Goal: Information Seeking & Learning: Learn about a topic

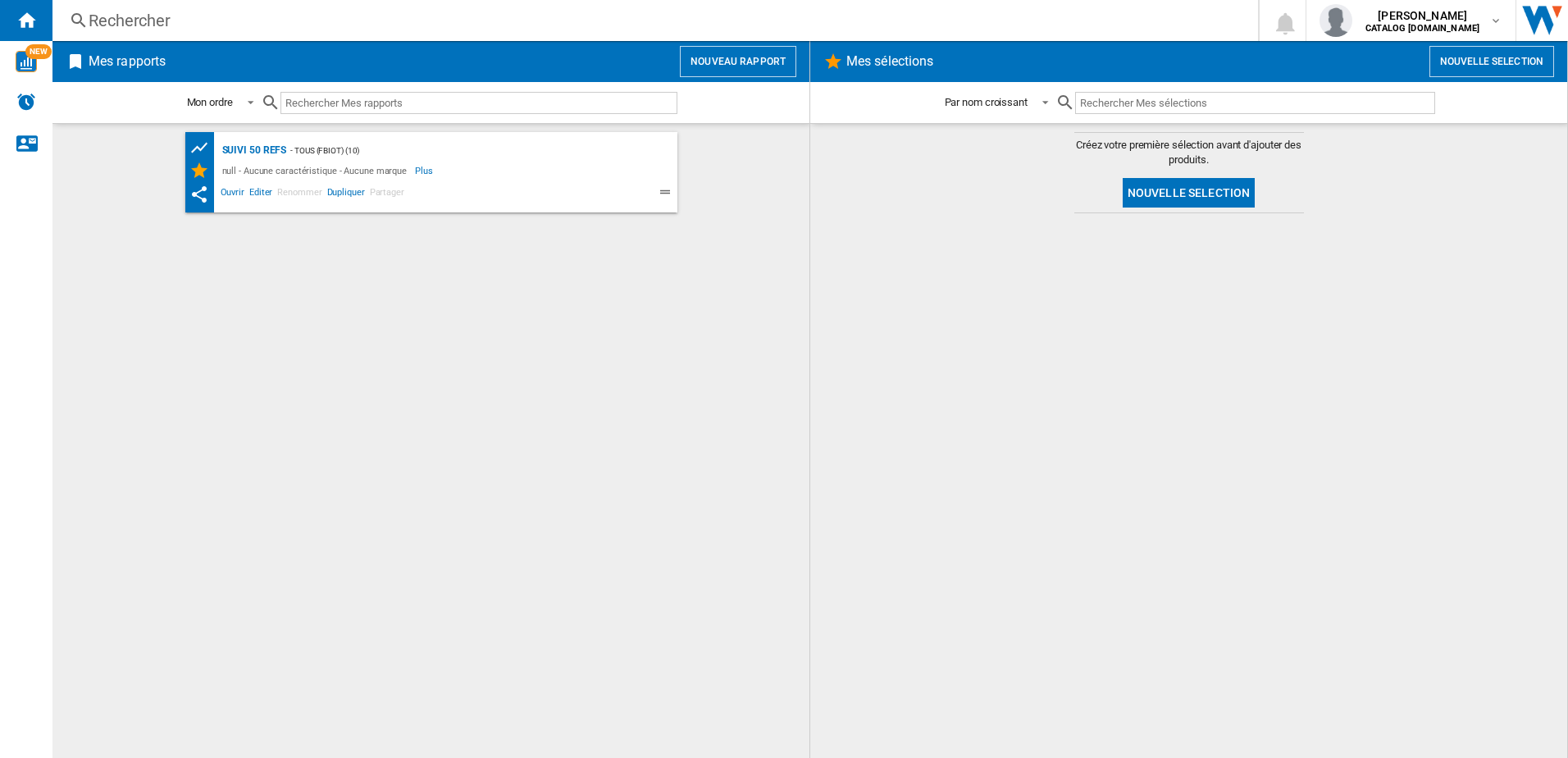
click at [273, 18] on div "Rechercher" at bounding box center [651, 20] width 1126 height 23
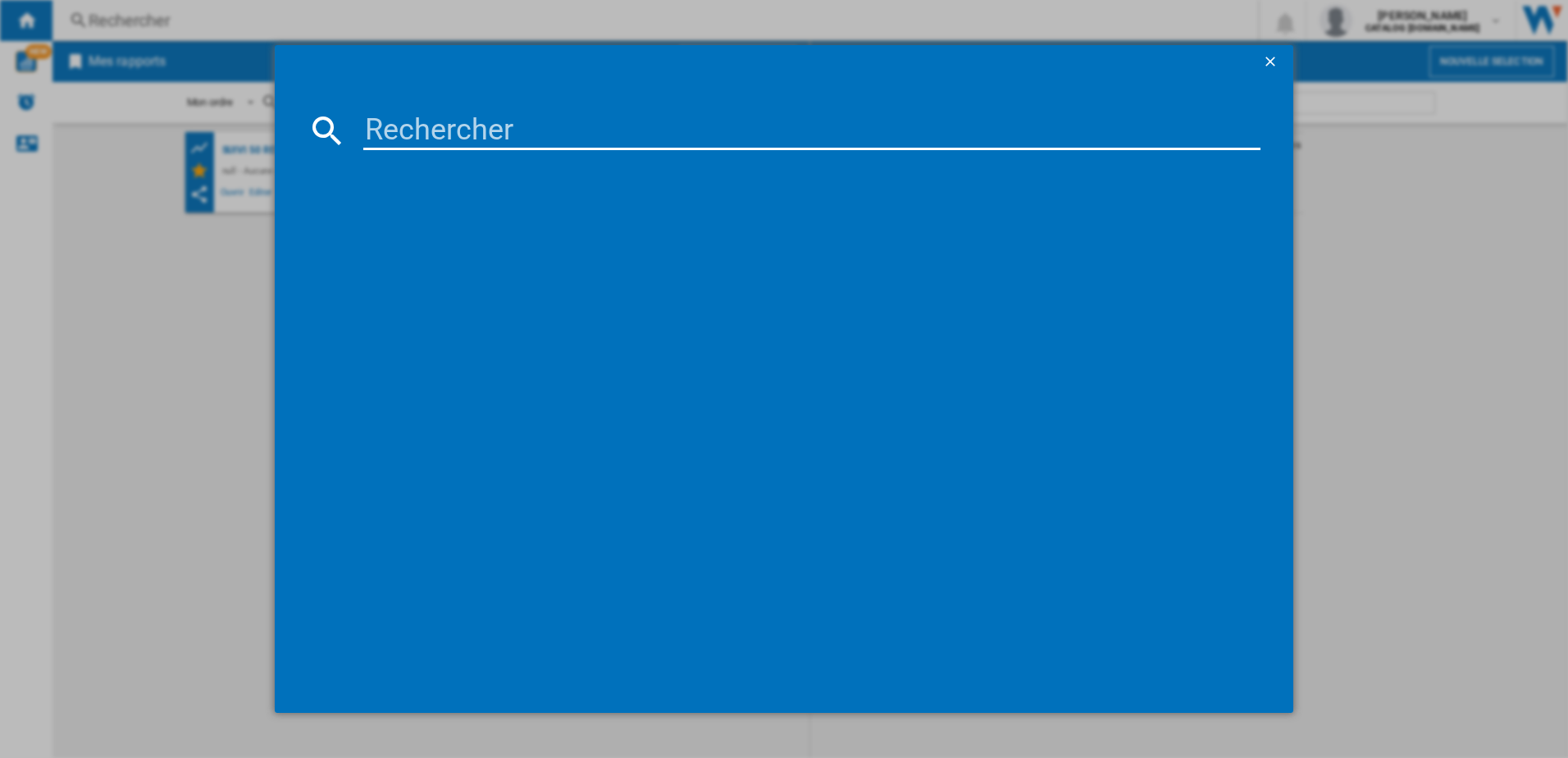
click at [430, 127] on input at bounding box center [812, 130] width 897 height 39
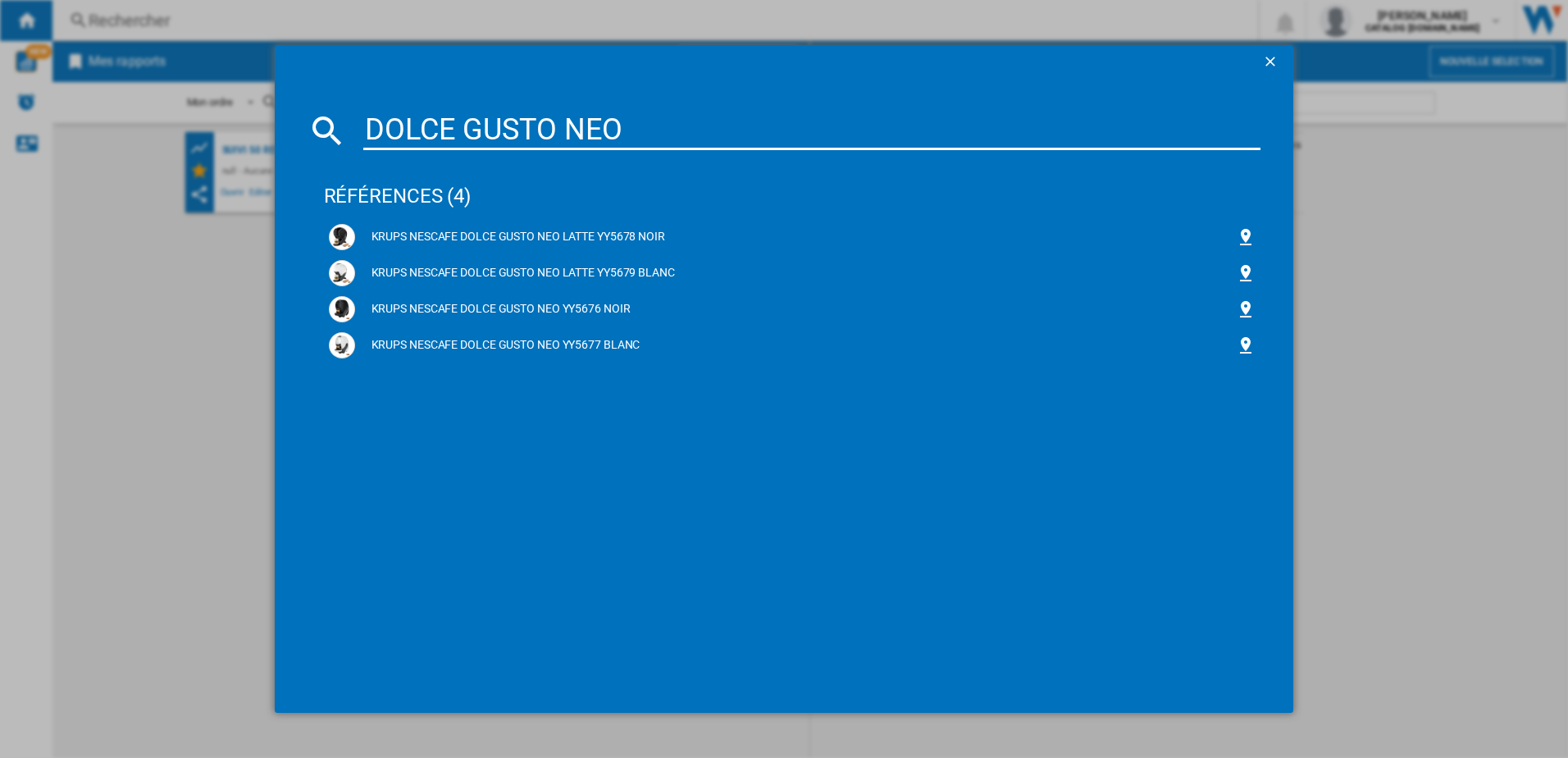
type input "DOLCE GUSTO NEO"
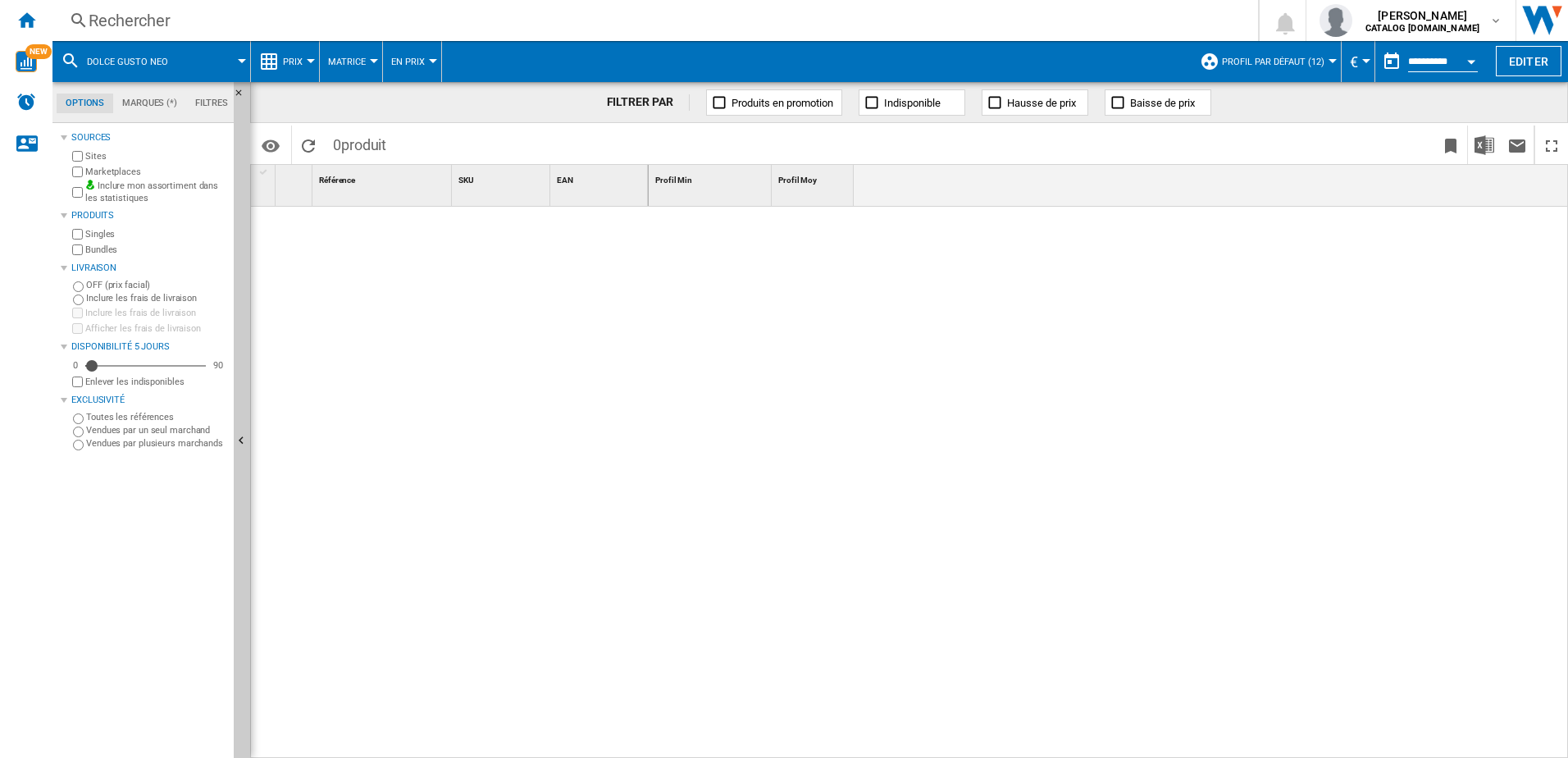
click at [308, 63] on button "Prix" at bounding box center [297, 61] width 28 height 41
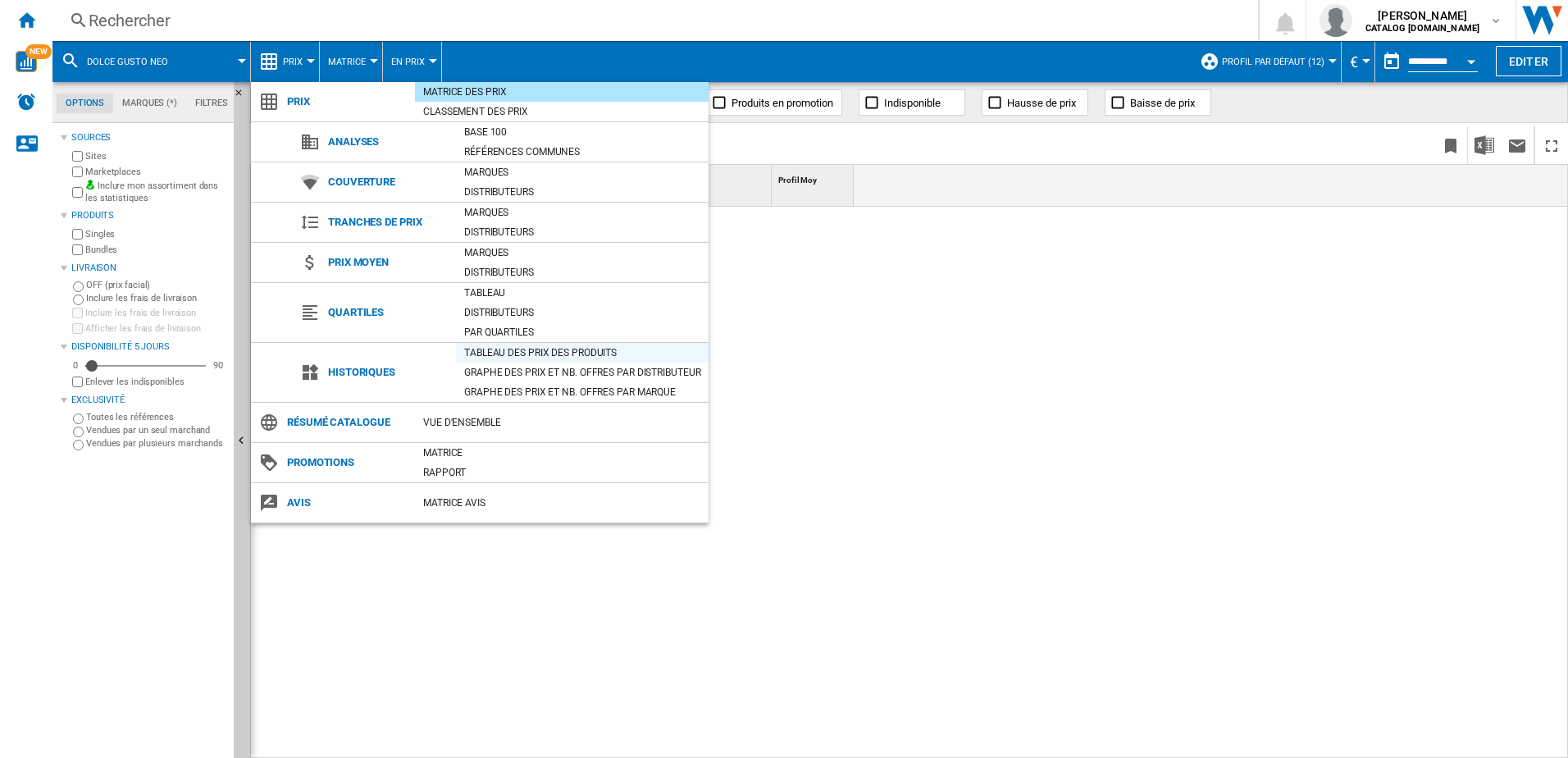
click at [513, 351] on div "Tableau des prix des produits" at bounding box center [582, 353] width 253 height 16
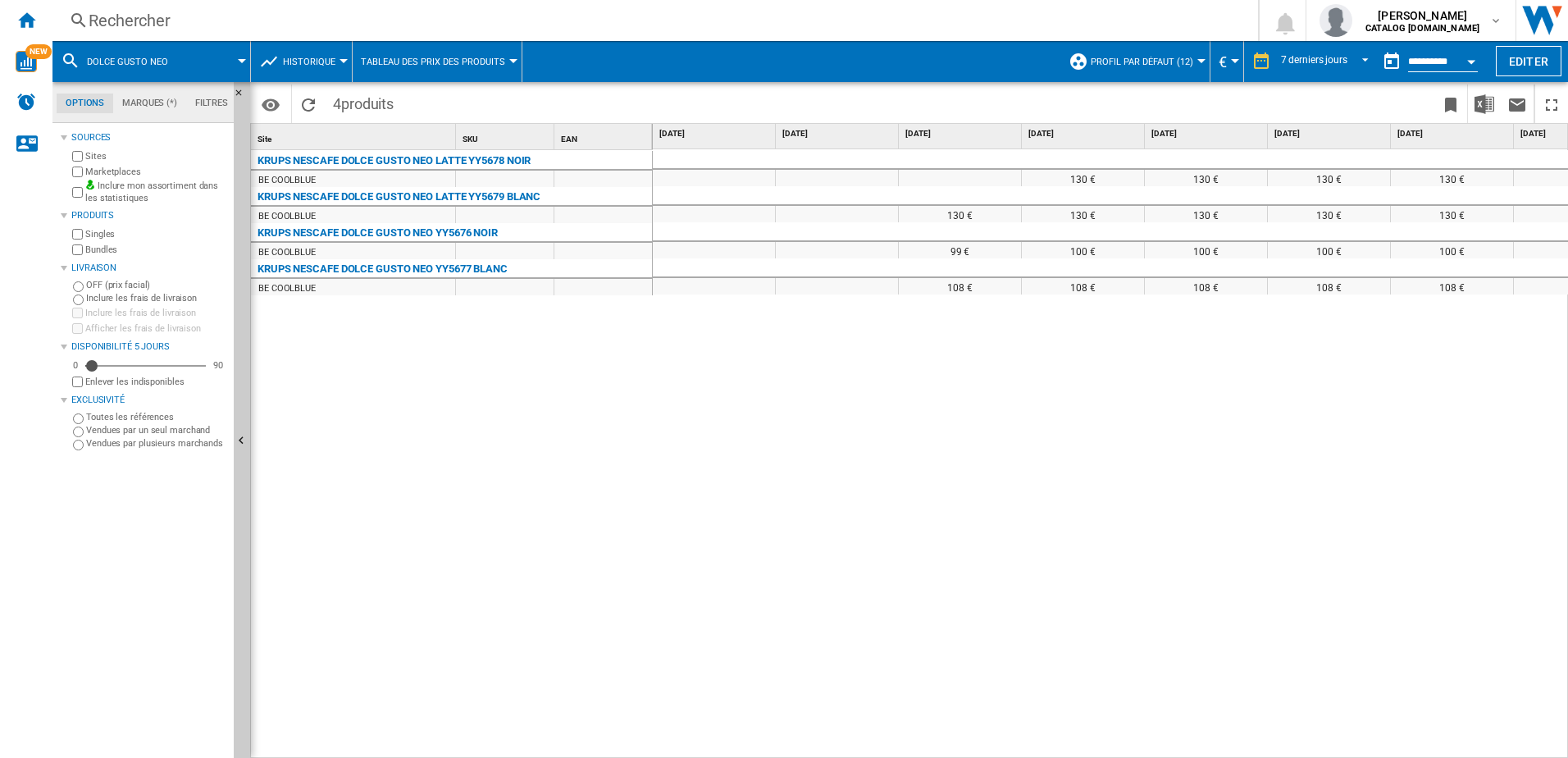
click at [301, 29] on div "Rechercher" at bounding box center [651, 20] width 1126 height 23
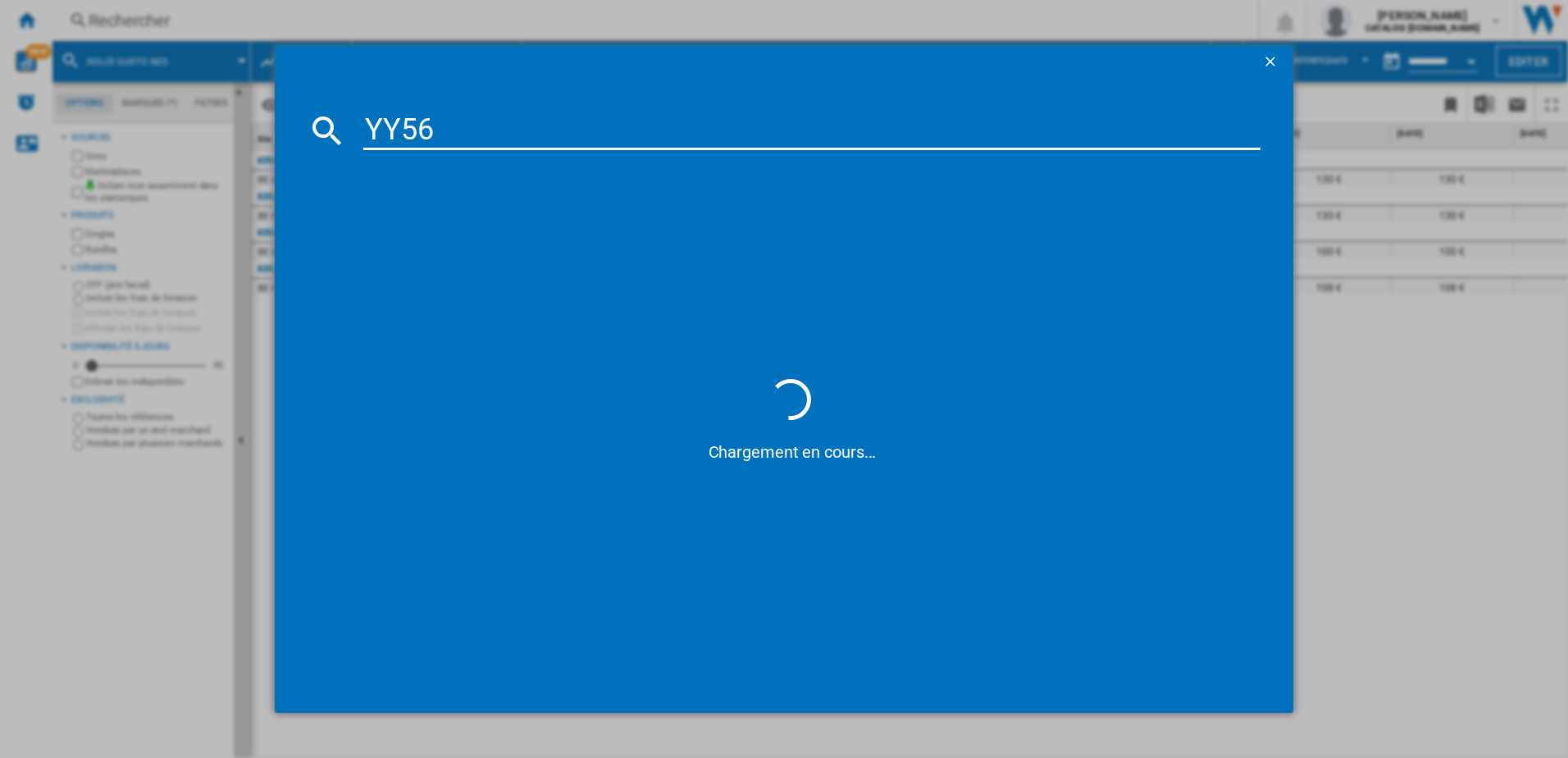
type input "YY567"
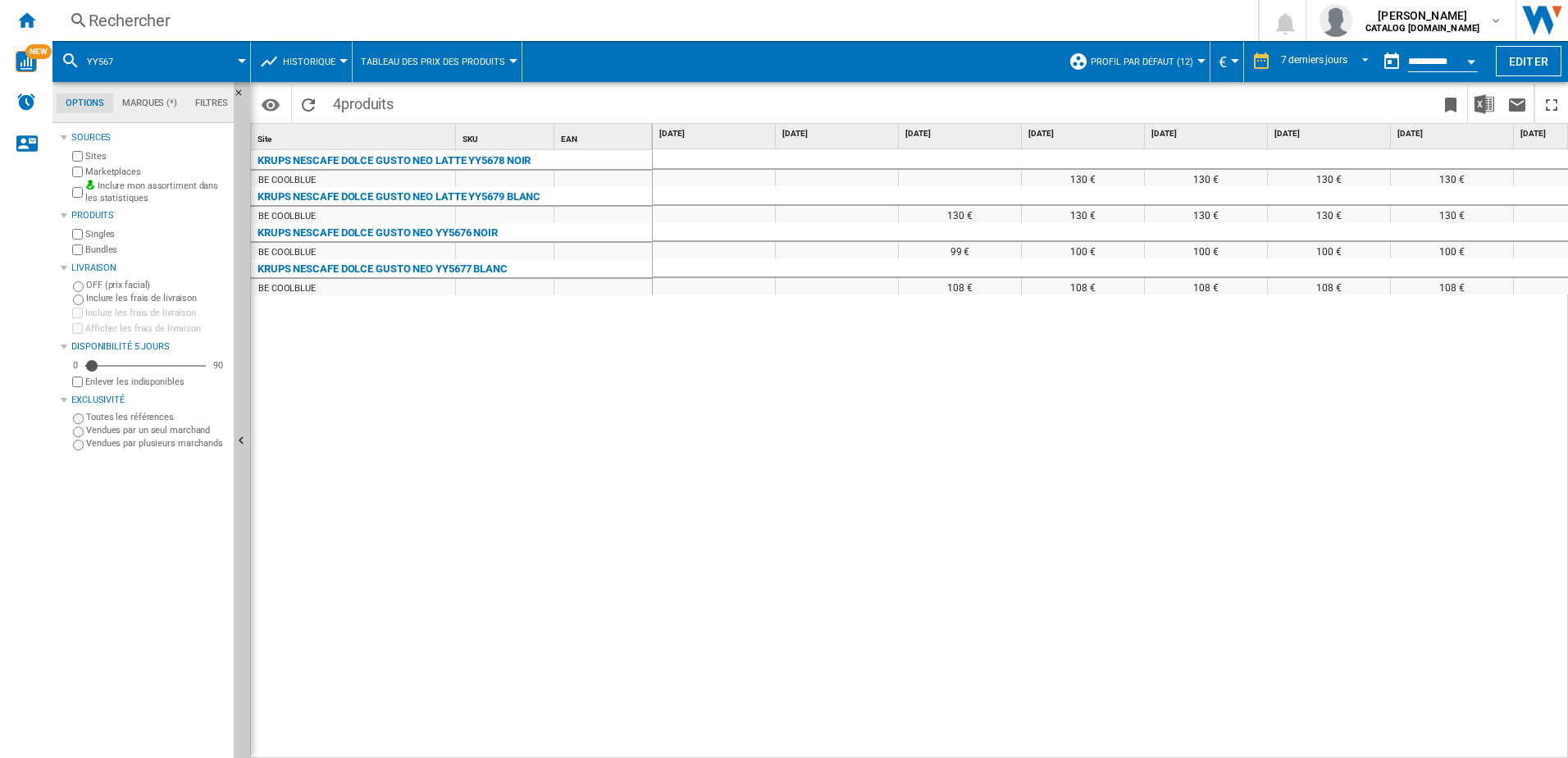
click at [338, 58] on button "Historique" at bounding box center [314, 61] width 61 height 41
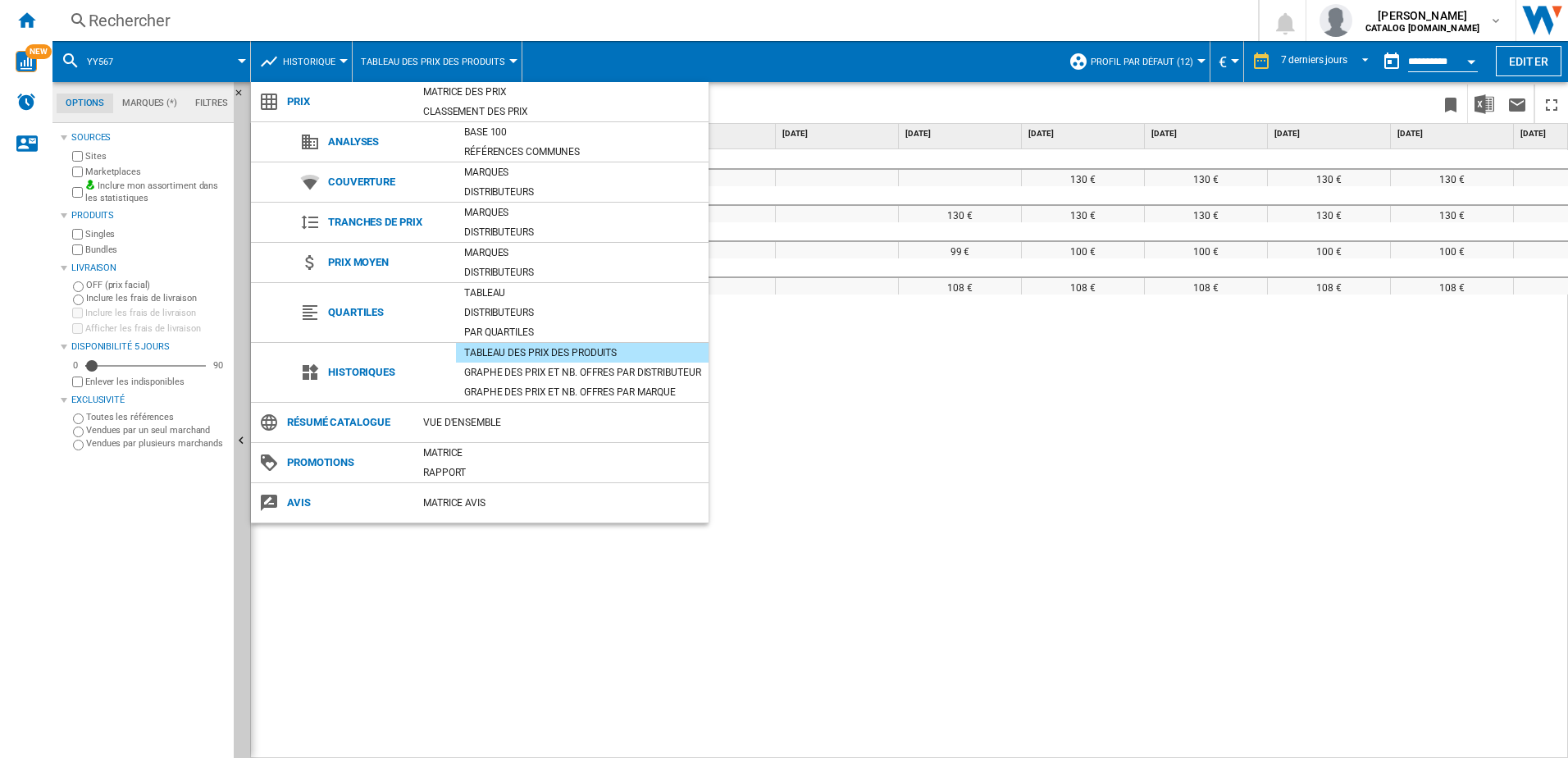
click at [905, 444] on md-backdrop at bounding box center [784, 379] width 1568 height 758
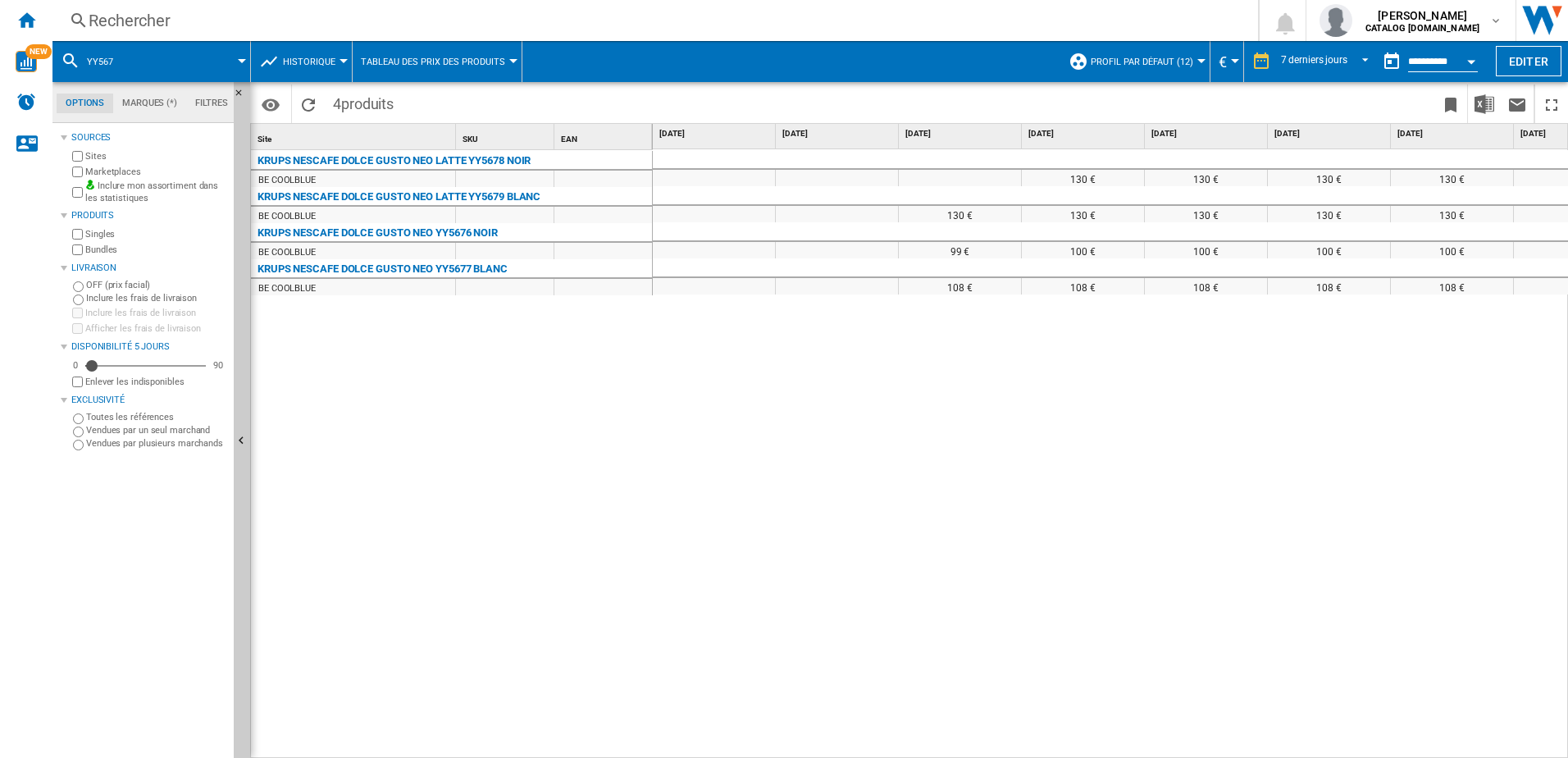
click at [313, 17] on div "Rechercher" at bounding box center [651, 20] width 1126 height 23
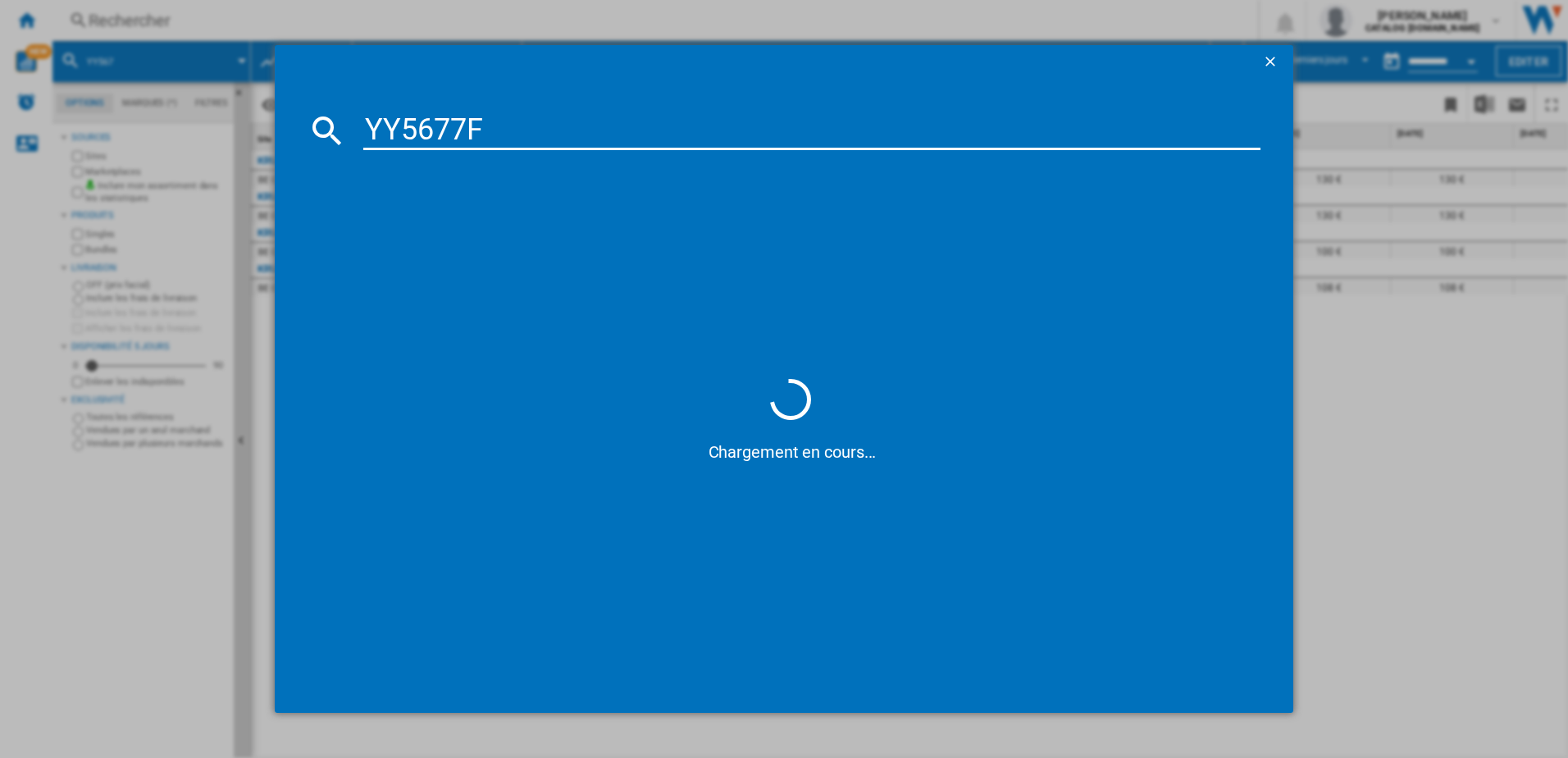
type input "YY5677FD"
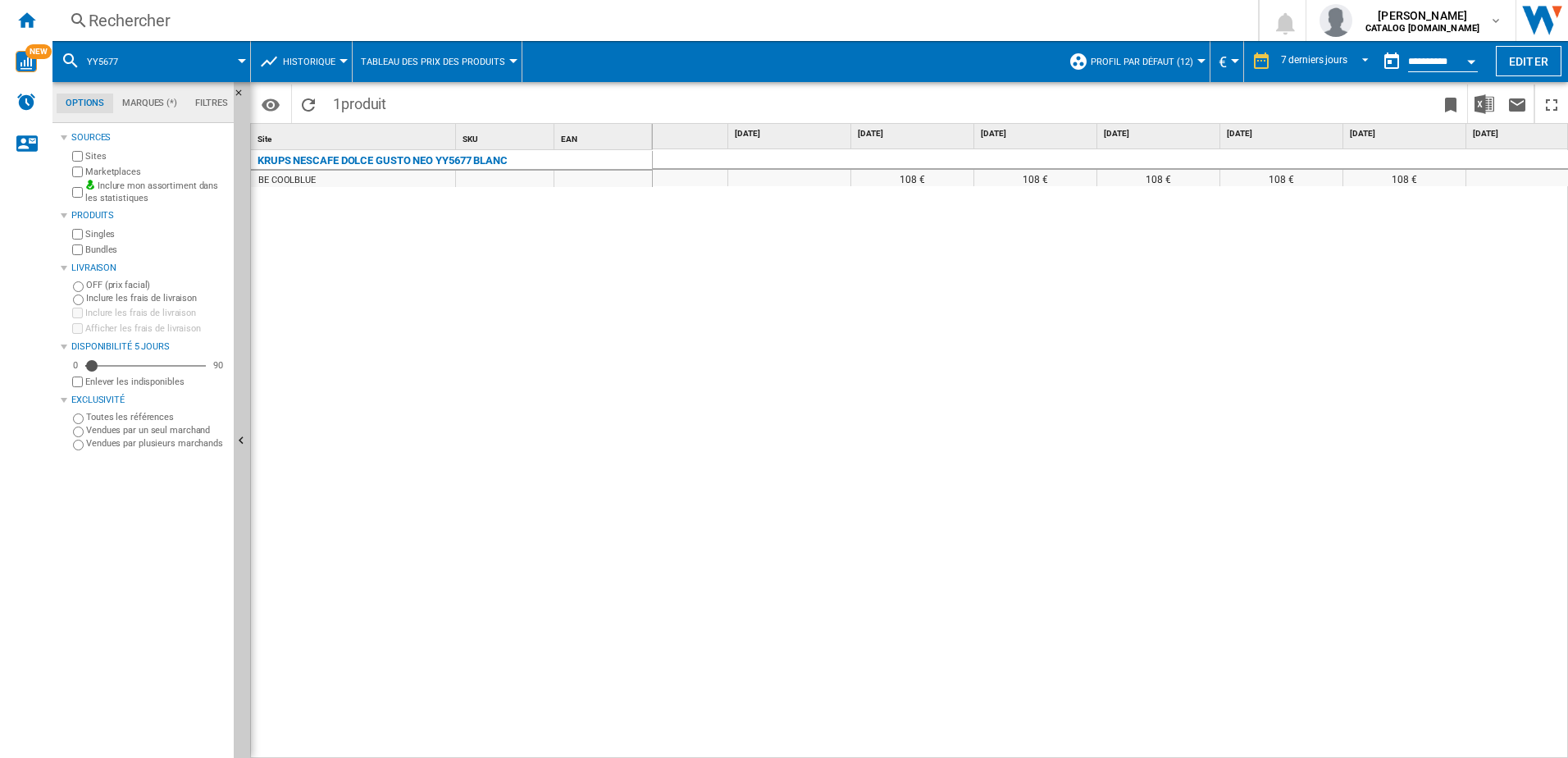
scroll to position [0, 68]
click at [337, 58] on button "Historique" at bounding box center [314, 61] width 61 height 41
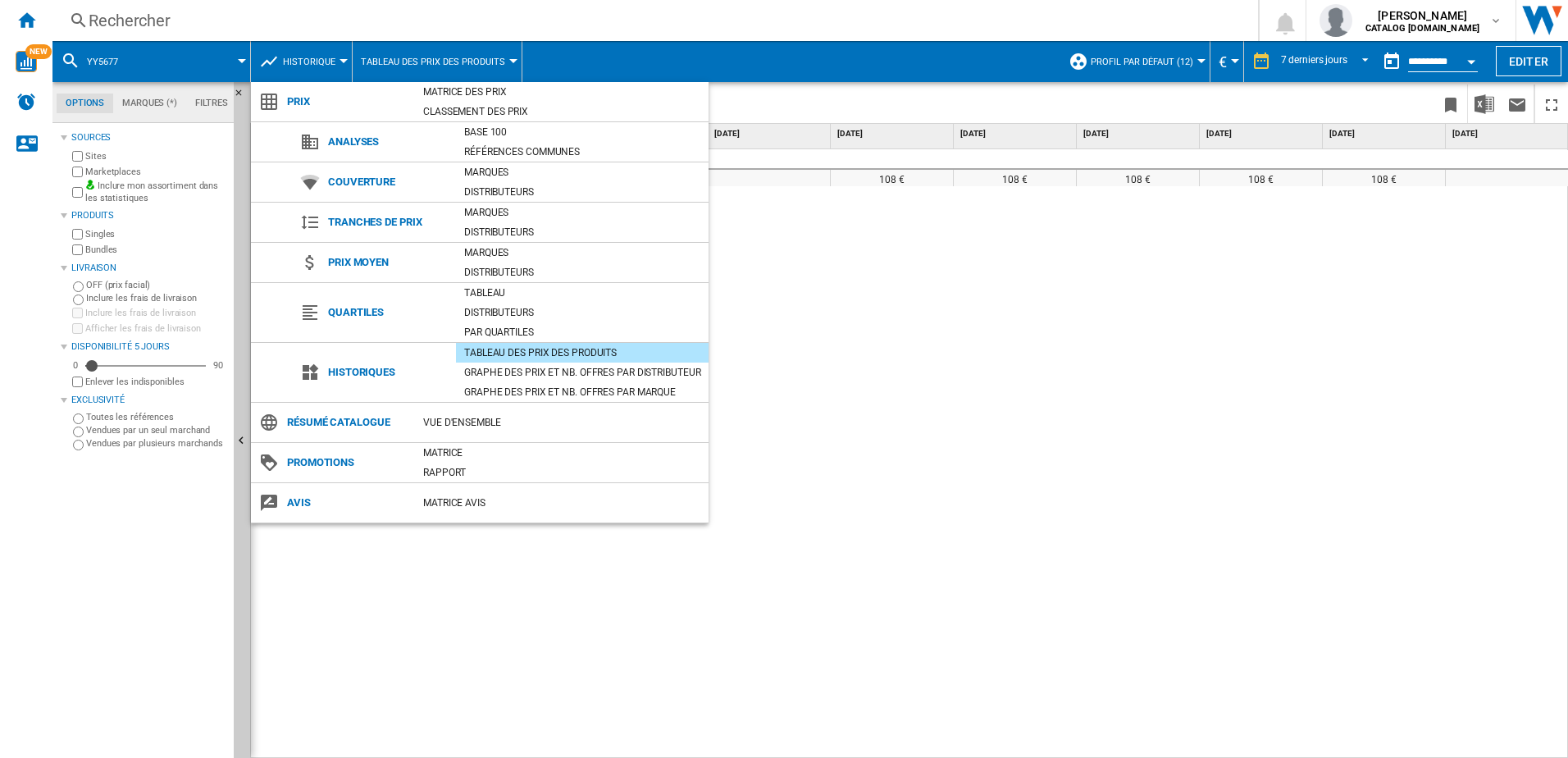
click at [338, 58] on md-backdrop at bounding box center [784, 379] width 1568 height 758
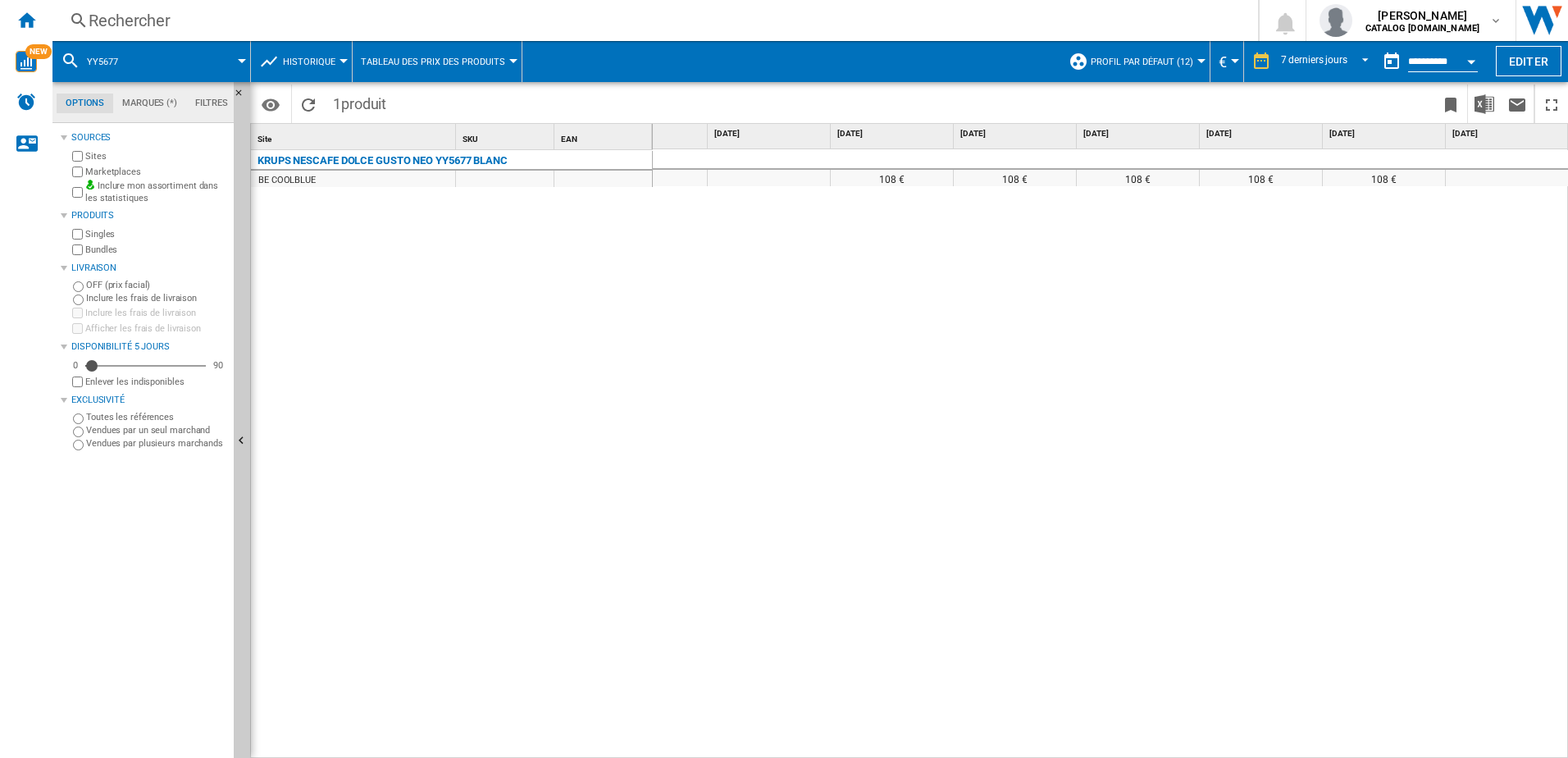
click at [269, 22] on div "Rechercher" at bounding box center [651, 20] width 1126 height 23
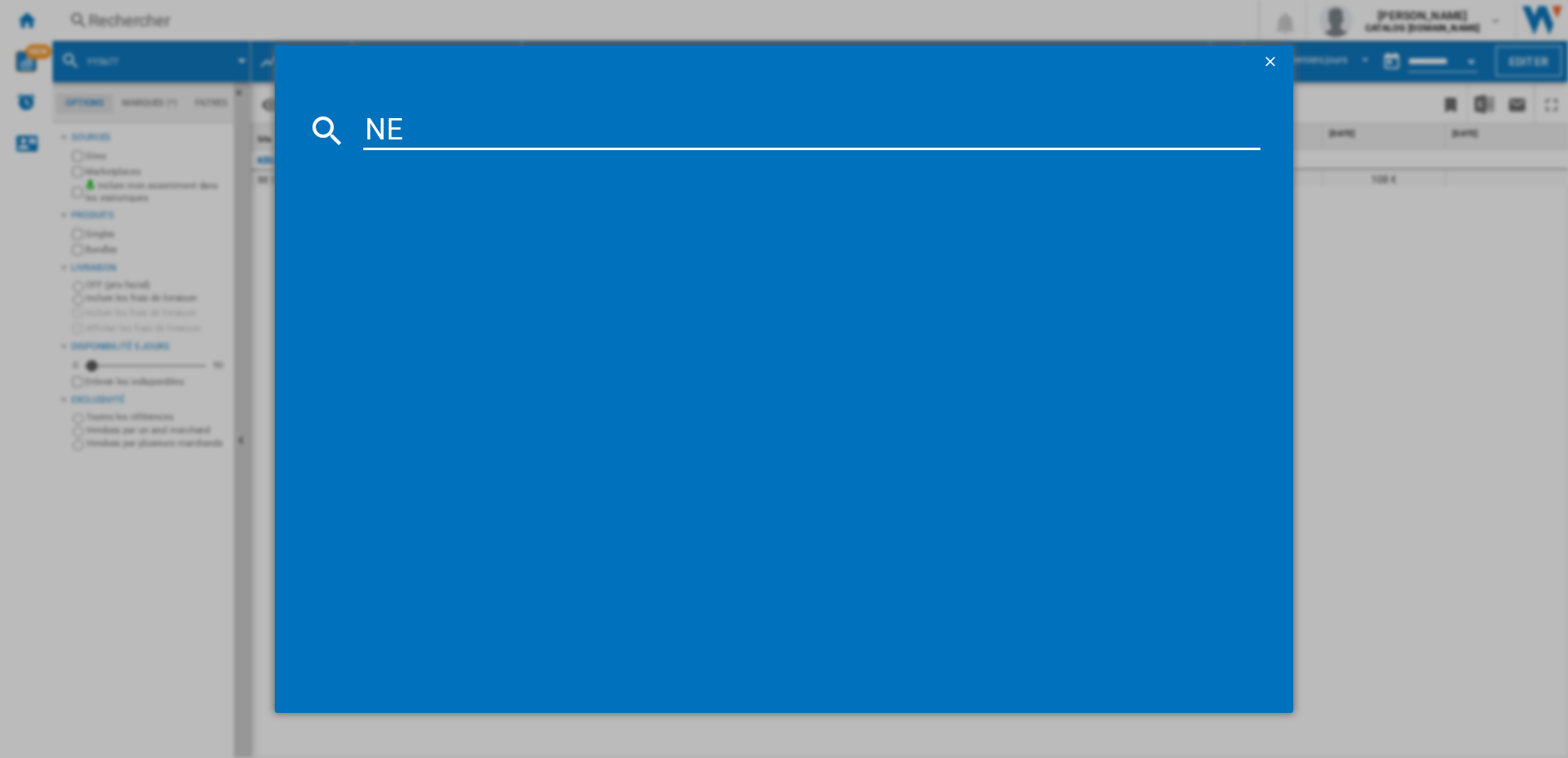
type input "NEO"
